Goal: Check status: Check status

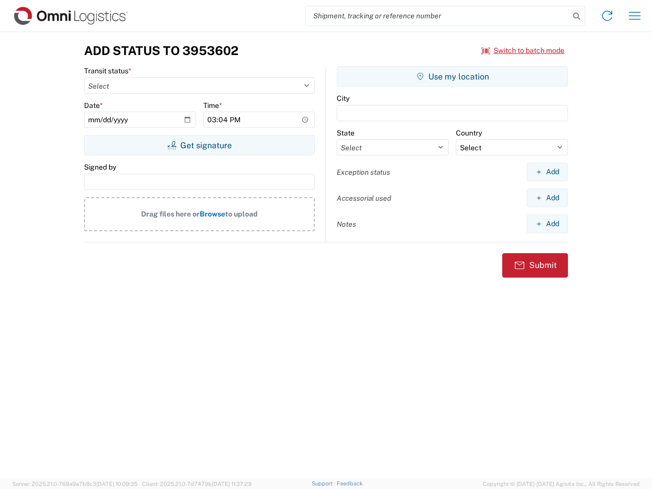
click at [438, 16] on input "search" at bounding box center [438, 15] width 264 height 19
click at [577, 16] on icon at bounding box center [577, 16] width 14 height 14
click at [607, 16] on icon at bounding box center [607, 16] width 16 height 16
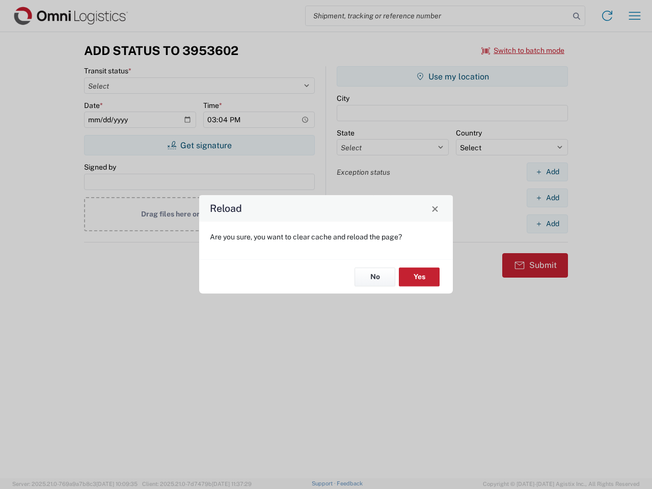
click at [523, 50] on div "Reload Are you sure, you want to clear cache and reload the page? No Yes" at bounding box center [326, 244] width 652 height 489
click at [199, 145] on div "Reload Are you sure, you want to clear cache and reload the page? No Yes" at bounding box center [326, 244] width 652 height 489
click at [452, 76] on div "Reload Are you sure, you want to clear cache and reload the page? No Yes" at bounding box center [326, 244] width 652 height 489
click at [547, 172] on div "Reload Are you sure, you want to clear cache and reload the page? No Yes" at bounding box center [326, 244] width 652 height 489
click at [547, 198] on div "Reload Are you sure, you want to clear cache and reload the page? No Yes" at bounding box center [326, 244] width 652 height 489
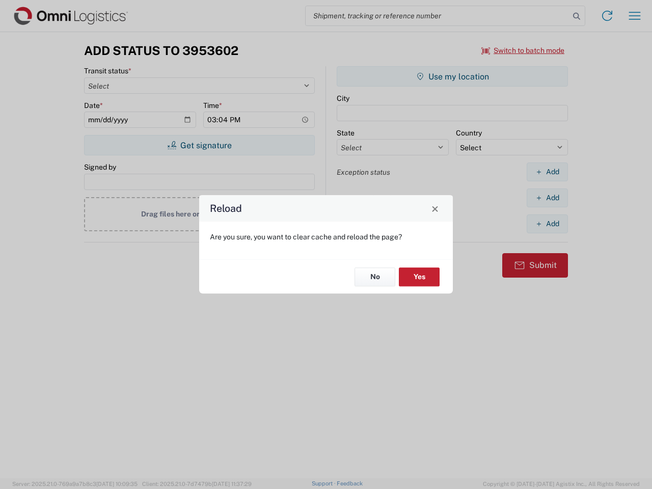
click at [547, 224] on div "Reload Are you sure, you want to clear cache and reload the page? No Yes" at bounding box center [326, 244] width 652 height 489
